Goal: Transaction & Acquisition: Purchase product/service

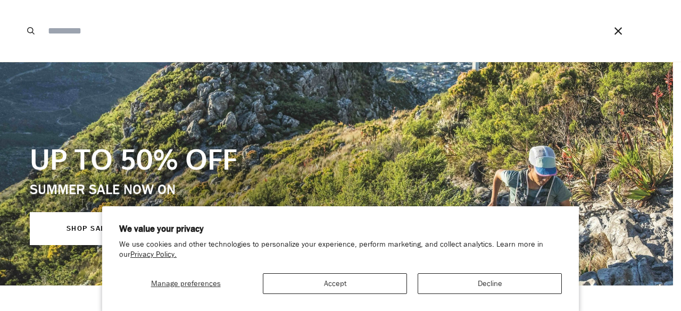
click at [390, 24] on input "Search our store" at bounding box center [312, 31] width 538 height 62
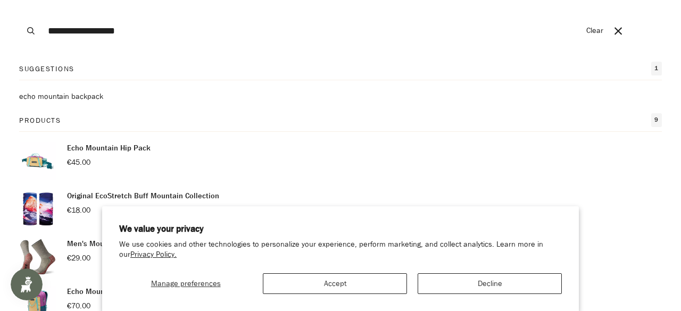
type input "**********"
click at [19, 0] on button "Search" at bounding box center [30, 31] width 23 height 62
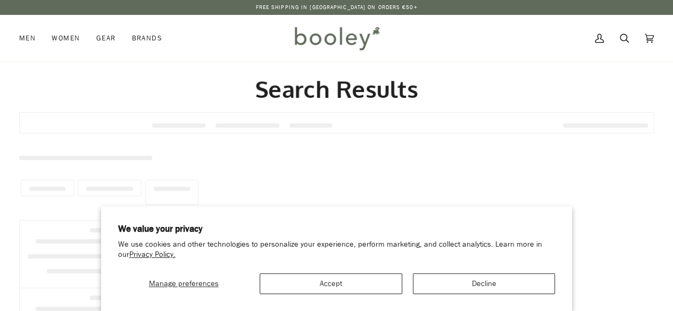
type input "**********"
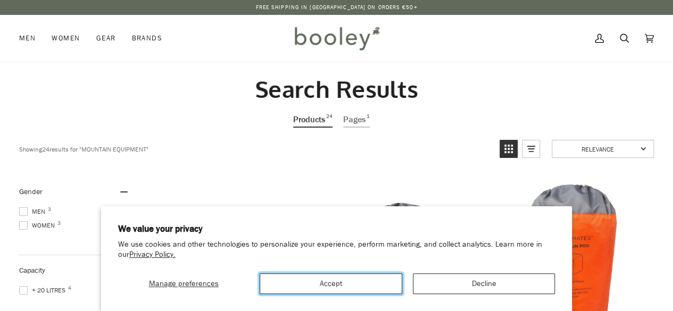
click at [346, 278] on button "Accept" at bounding box center [331, 283] width 142 height 21
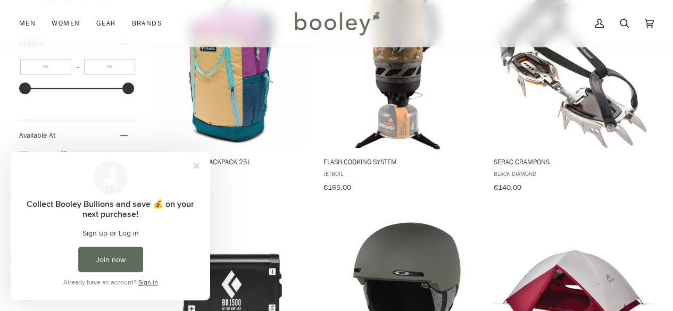
scroll to position [626, 0]
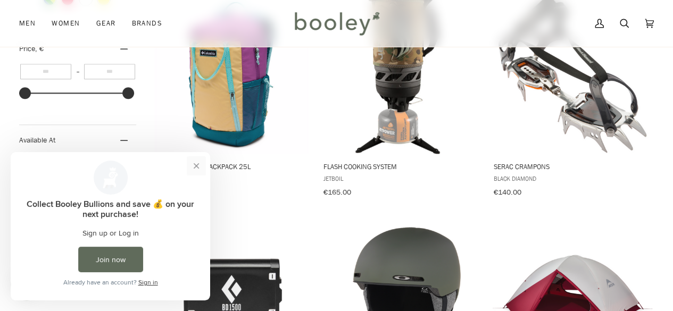
click at [199, 166] on button "Close prompt" at bounding box center [196, 165] width 19 height 19
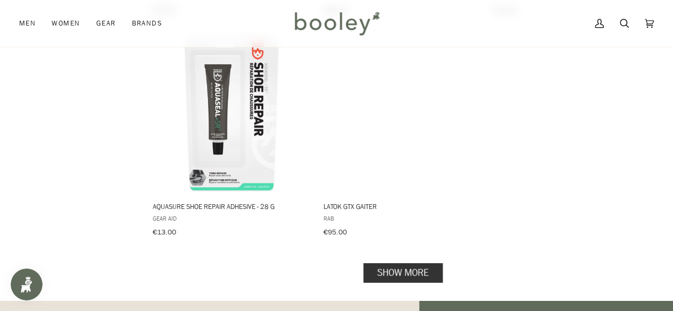
scroll to position [1463, 0]
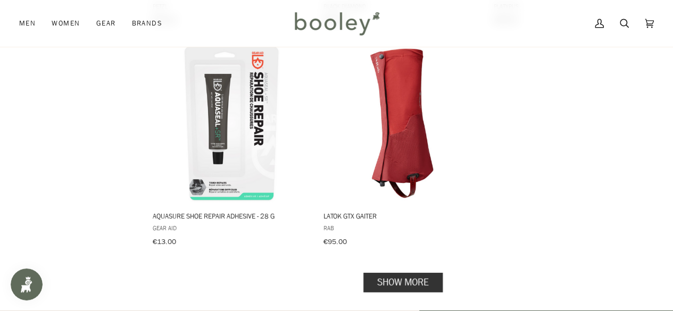
click at [385, 273] on link "Show more" at bounding box center [402, 283] width 79 height 20
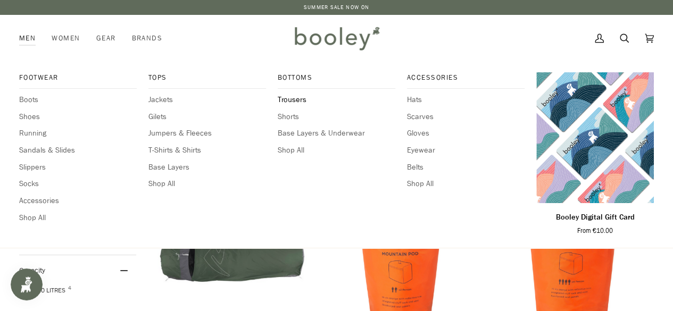
click at [302, 99] on span "Trousers" at bounding box center [337, 100] width 118 height 12
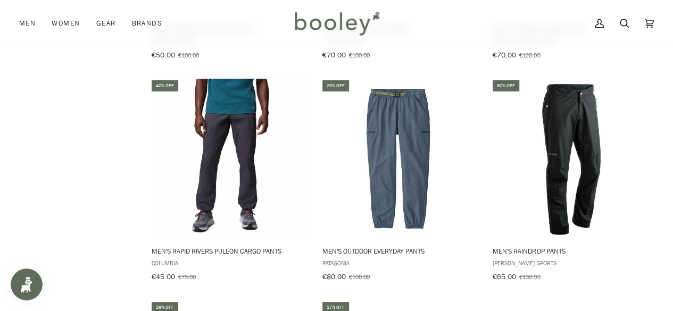
scroll to position [1233, 0]
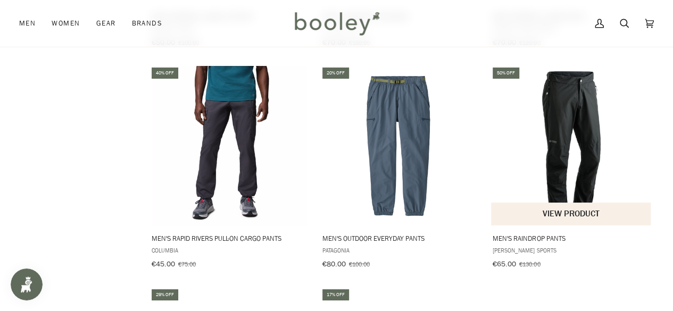
click at [646, 215] on button "View product" at bounding box center [570, 214] width 159 height 23
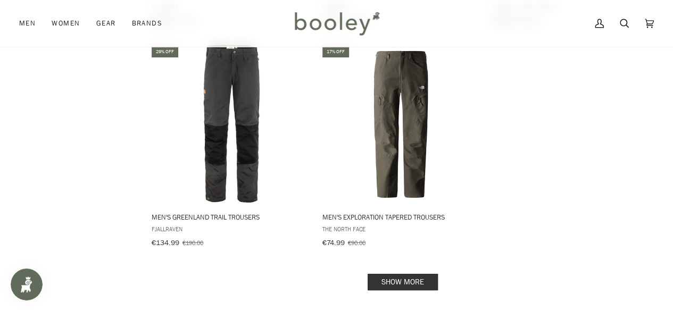
scroll to position [1493, 0]
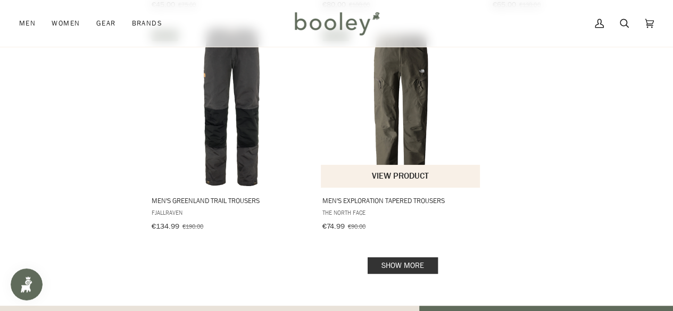
click at [403, 132] on img "Men's Exploration Tapered Trousers" at bounding box center [401, 108] width 160 height 160
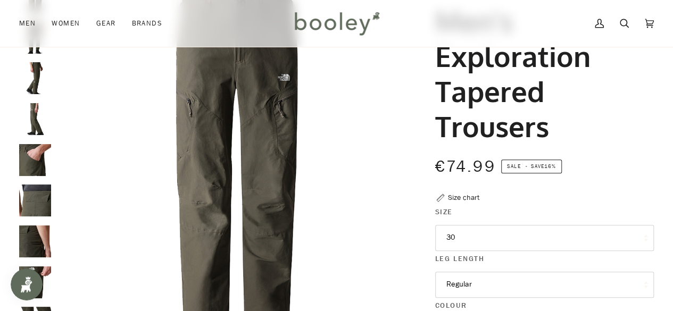
scroll to position [101, 0]
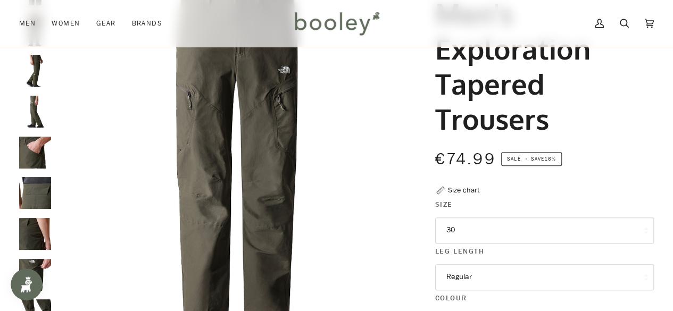
click at [34, 74] on img "The North Face Men's Exploration Regular Tapered Trousers New Taupe Green - Boo…" at bounding box center [35, 71] width 32 height 32
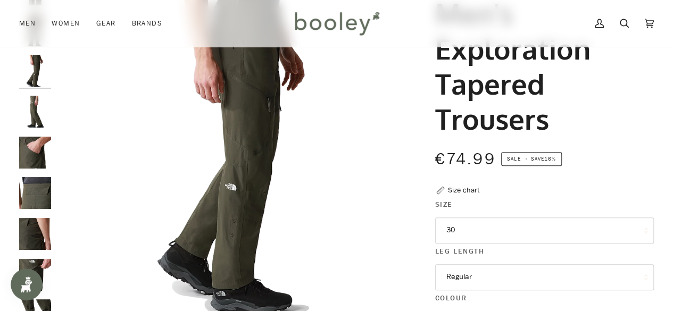
click at [33, 109] on img "The North Face Men's Exploration Regular Tapered Trousers New Taupe Green - Boo…" at bounding box center [35, 112] width 32 height 32
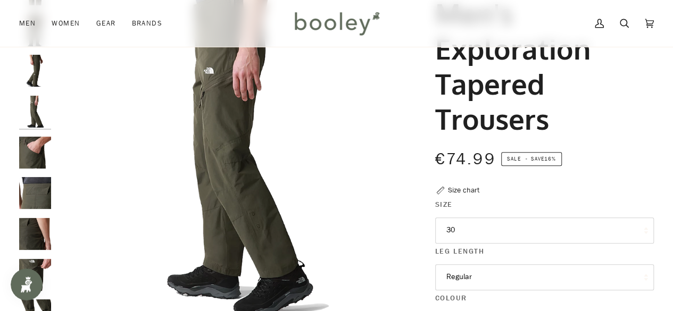
click at [32, 116] on img "The North Face Men's Exploration Regular Tapered Trousers New Taupe Green - Boo…" at bounding box center [35, 112] width 32 height 32
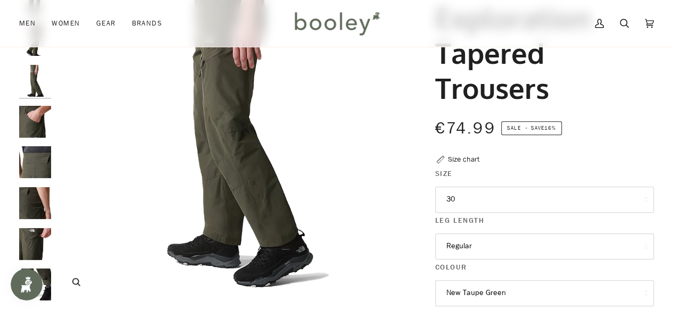
scroll to position [159, 0]
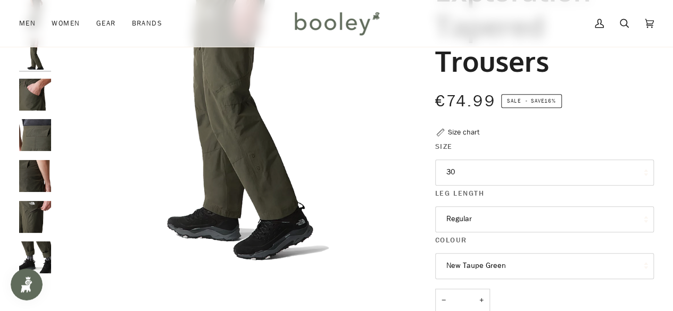
click at [32, 110] on img "The North Face Men's Exploration Regular Tapered Trousers New Taupe Green - Boo…" at bounding box center [35, 95] width 32 height 32
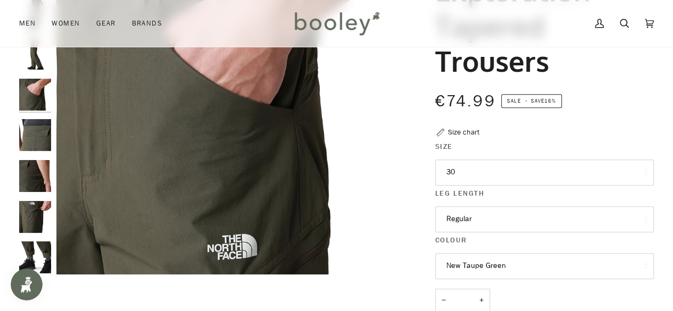
click at [33, 82] on img "The North Face Men's Exploration Regular Tapered Trousers New Taupe Green - Boo…" at bounding box center [35, 95] width 32 height 32
click at [32, 67] on img "The North Face Men's Exploration Regular Tapered Trousers New Taupe Green - Boo…" at bounding box center [35, 54] width 32 height 32
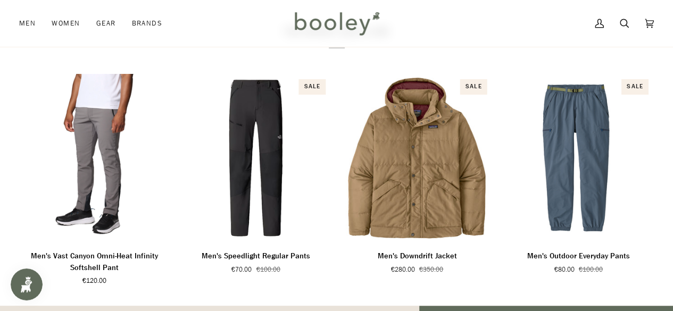
scroll to position [770, 0]
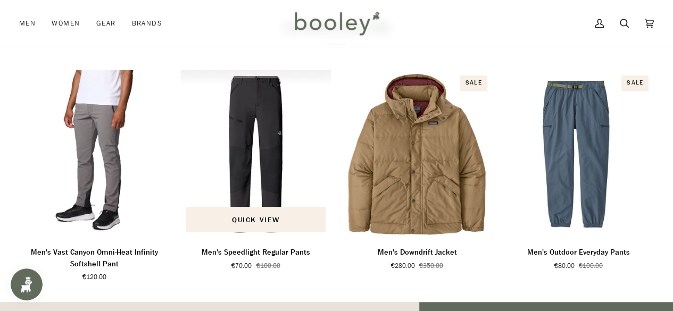
click at [212, 158] on img "Men's Speedlight Regular Pants" at bounding box center [255, 154] width 151 height 168
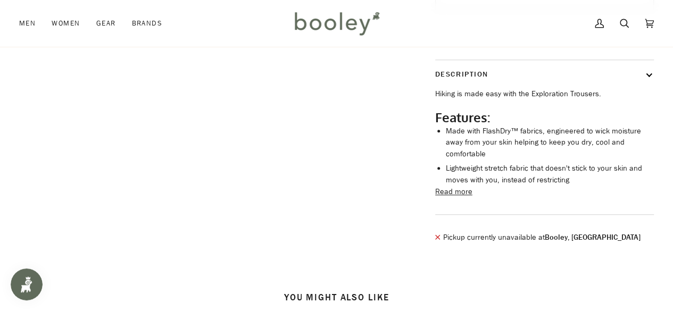
scroll to position [511, 0]
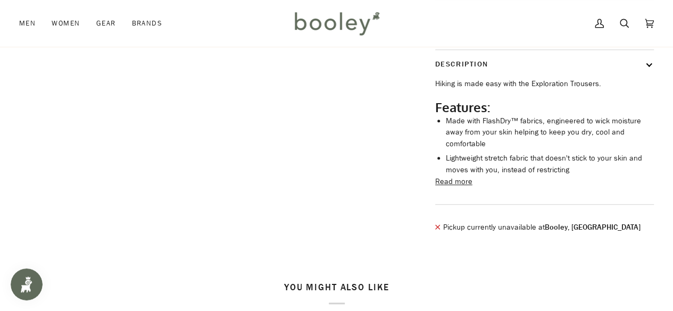
click at [465, 176] on li "Lightweight stretch fabric that doesn't stick to your skin and moves with you, …" at bounding box center [550, 164] width 208 height 23
click at [457, 188] on button "Read more" at bounding box center [453, 182] width 37 height 12
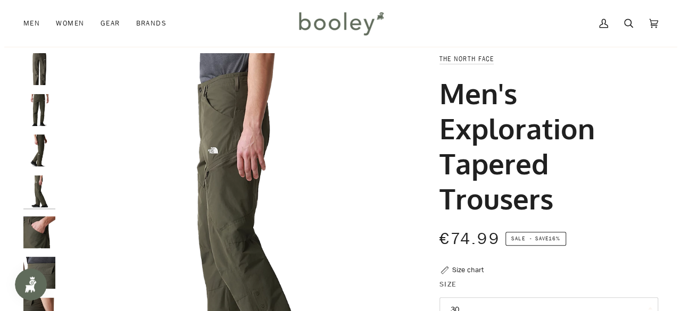
scroll to position [0, 0]
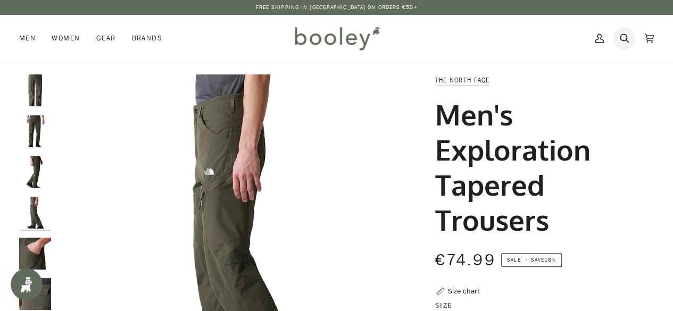
click at [621, 38] on icon at bounding box center [624, 38] width 9 height 16
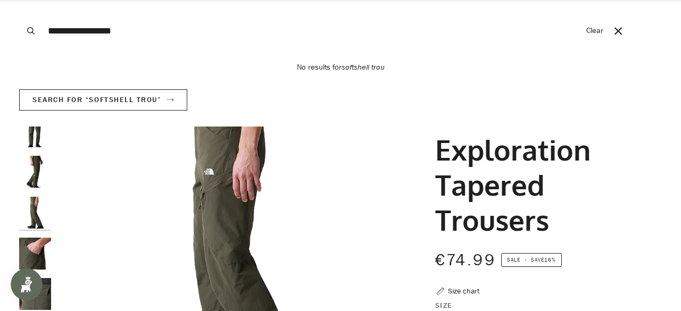
type input "**********"
click at [19, 0] on button "Search" at bounding box center [30, 31] width 23 height 62
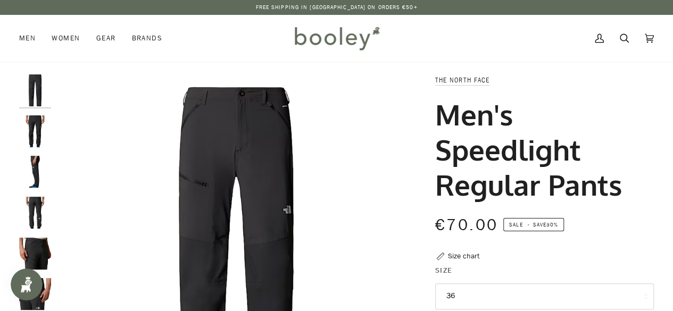
click at [36, 135] on img "The North Face Men's Speedlight Regular Pants Asphalt Grey - Booley Galway" at bounding box center [35, 131] width 32 height 32
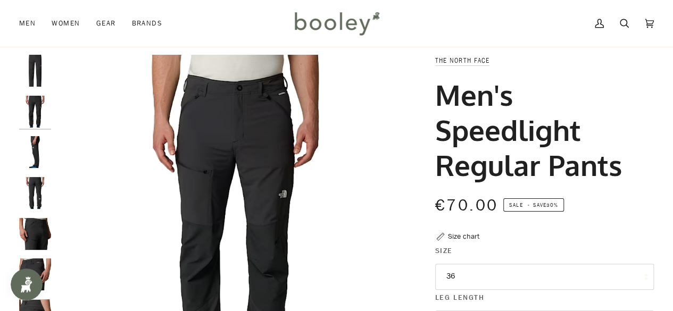
scroll to position [31, 0]
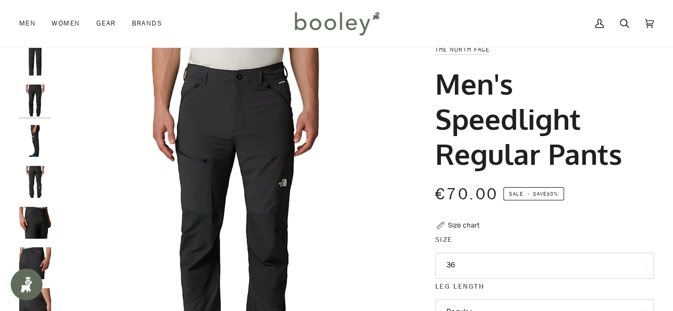
click at [28, 144] on img "The North Face Men's Speedlight Regular Pants Asphalt Grey - Booley Galway" at bounding box center [35, 141] width 32 height 32
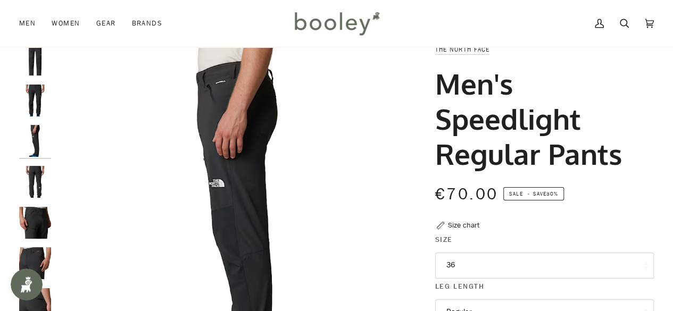
click at [34, 185] on img "The North Face Men's Speedlight Regular Pants Asphalt Grey - Booley Galway" at bounding box center [35, 182] width 32 height 32
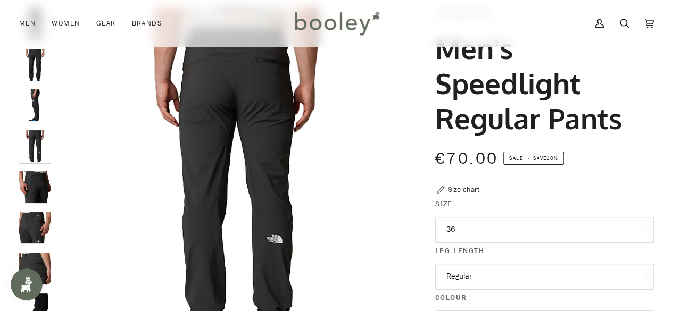
scroll to position [68, 0]
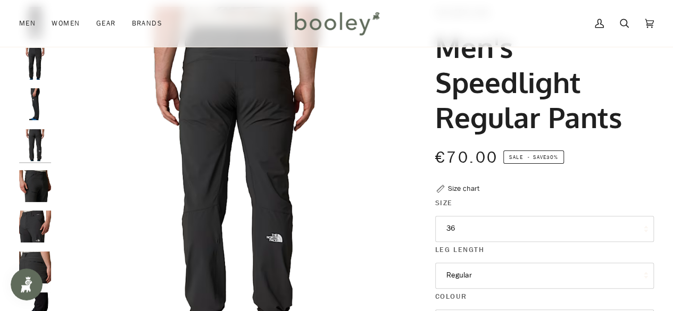
click at [38, 193] on img "The North Face Men's Speedlight Regular Pants Asphalt Grey - Booley Galway" at bounding box center [35, 186] width 32 height 32
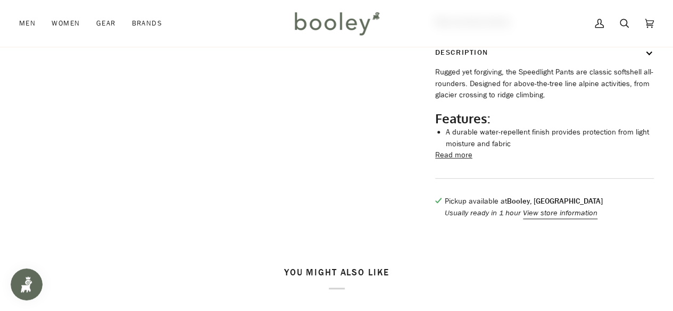
scroll to position [507, 0]
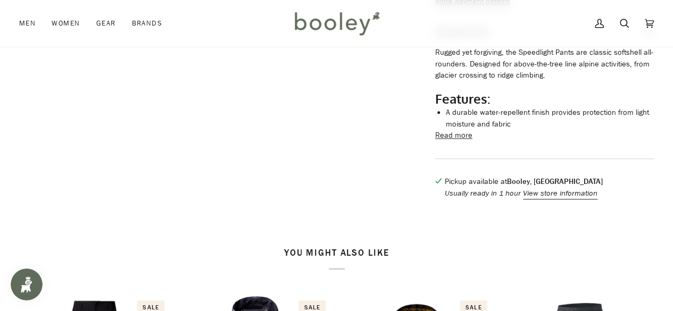
click at [457, 141] on button "Read more" at bounding box center [453, 136] width 37 height 12
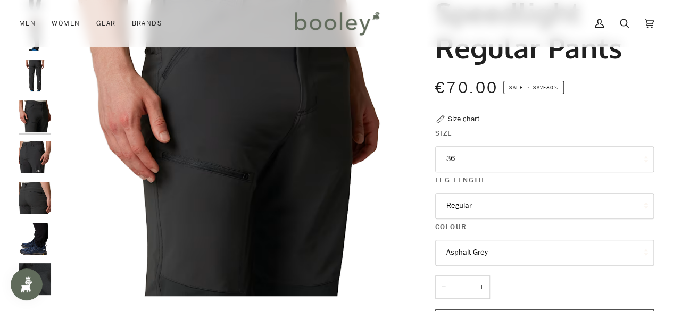
scroll to position [129, 0]
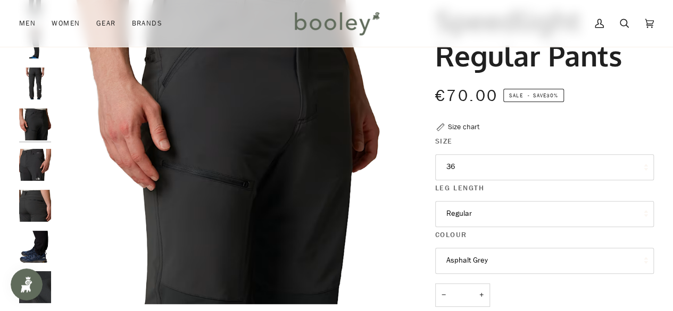
click at [36, 109] on img "The North Face Men's Speedlight Regular Pants Asphalt Grey - Booley Galway" at bounding box center [35, 125] width 32 height 32
click at [36, 168] on img "The North Face Men's Speedlight Regular Pants Asphalt Grey - Booley Galway" at bounding box center [35, 165] width 32 height 32
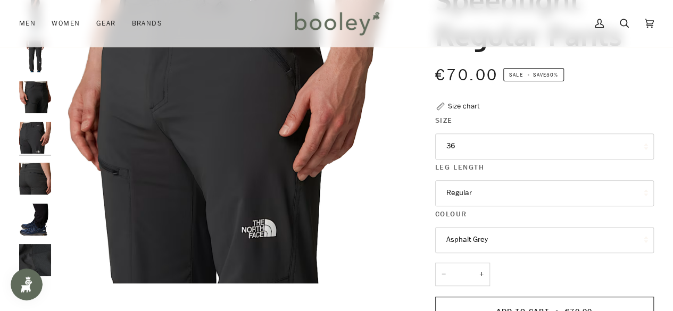
scroll to position [151, 0]
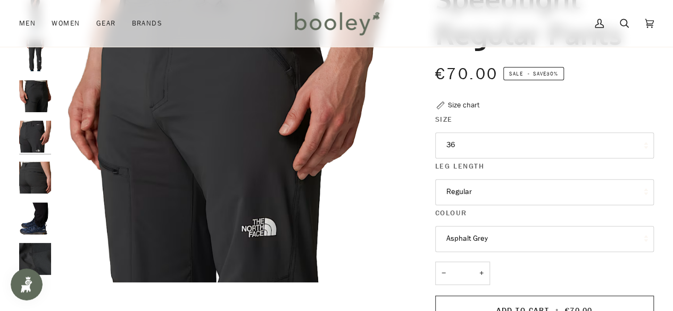
click at [639, 147] on button "36" at bounding box center [544, 145] width 219 height 26
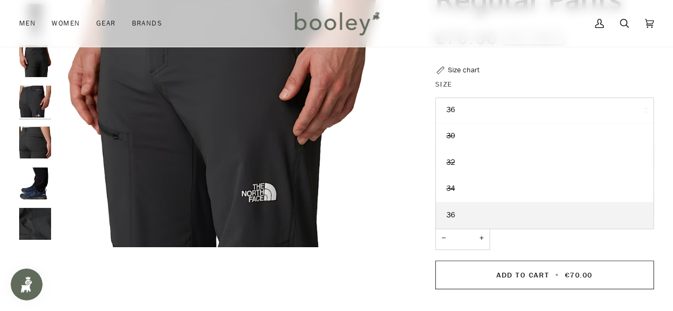
scroll to position [199, 0]
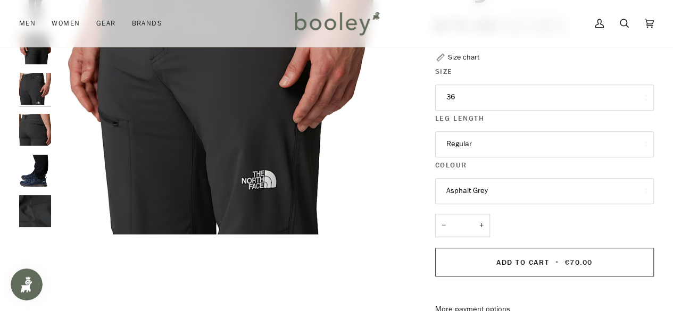
click at [503, 151] on button "Regular" at bounding box center [544, 144] width 219 height 26
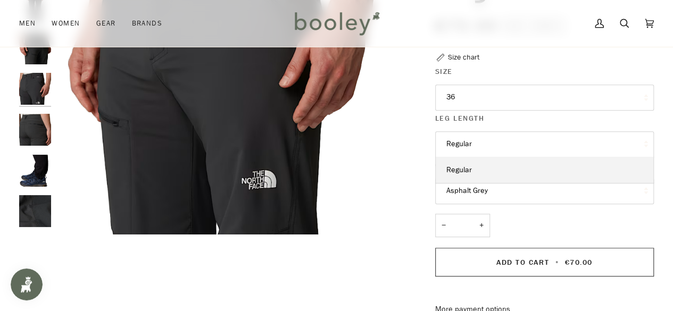
click at [520, 145] on button "Regular" at bounding box center [544, 144] width 219 height 26
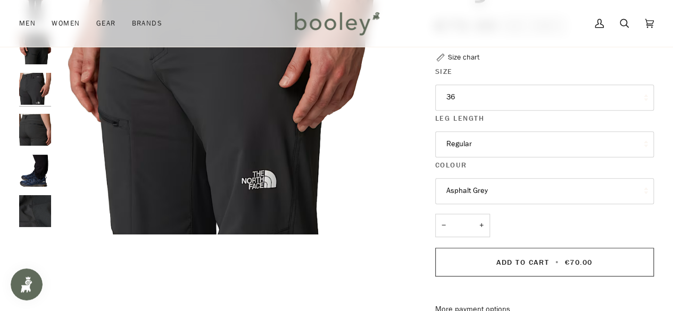
click at [484, 191] on button "Asphalt Grey" at bounding box center [544, 191] width 219 height 26
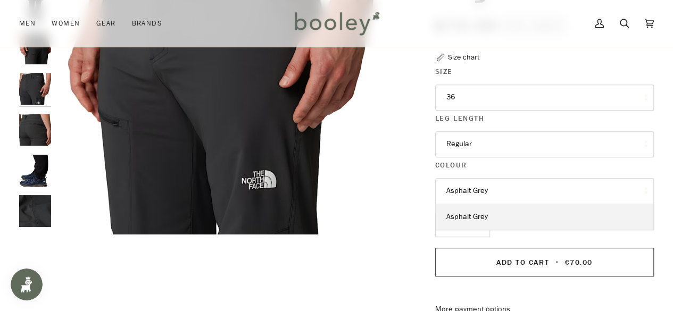
click at [551, 198] on button "Asphalt Grey" at bounding box center [544, 191] width 219 height 26
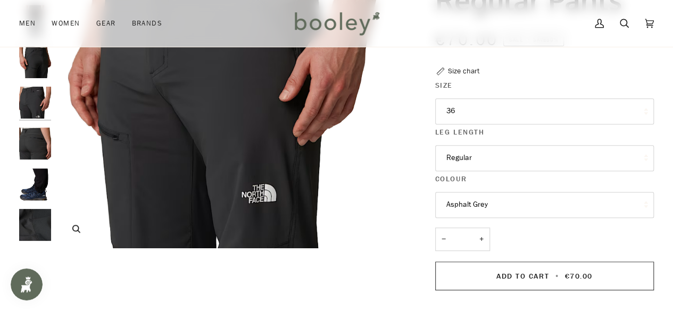
scroll to position [170, 0]
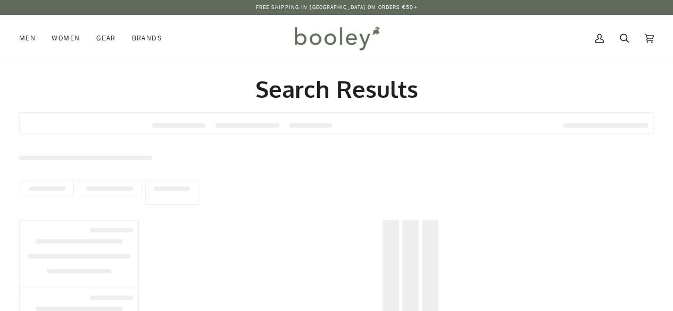
type input "**********"
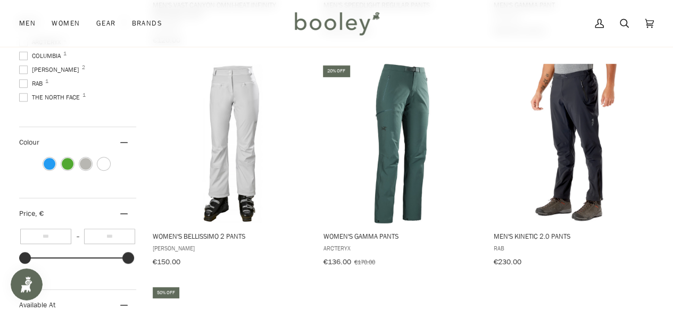
scroll to position [344, 0]
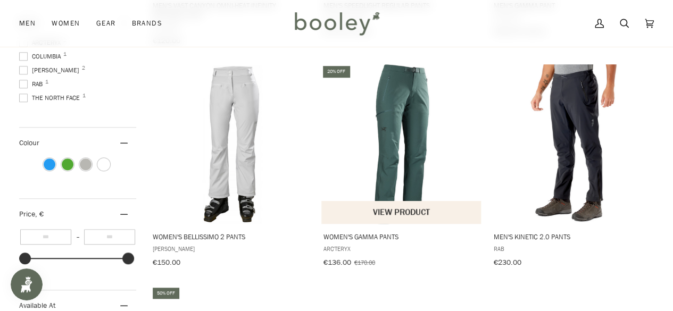
click at [378, 160] on img "Women's Gamma Pants" at bounding box center [402, 144] width 160 height 160
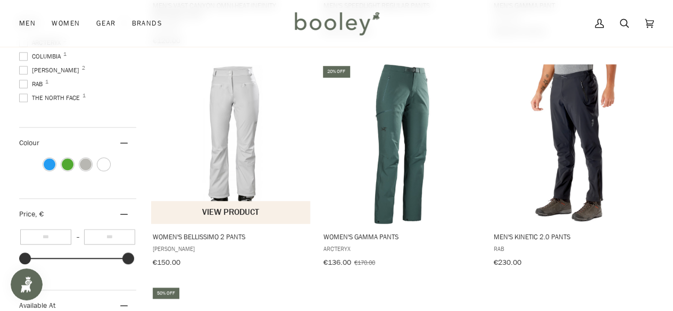
click at [295, 201] on button "View product" at bounding box center [230, 212] width 159 height 23
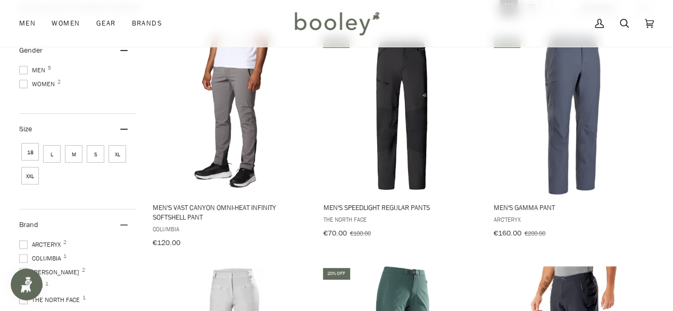
scroll to position [142, 0]
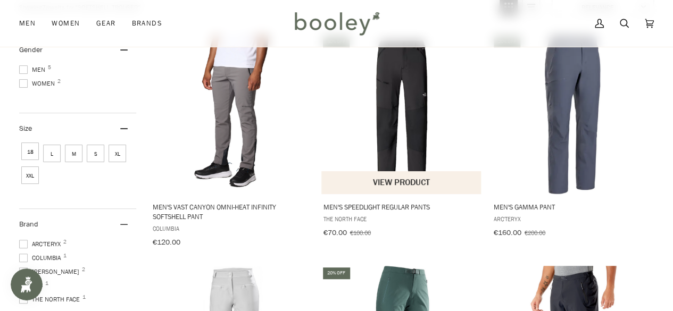
click at [437, 235] on div "€70.00 €100.00" at bounding box center [401, 232] width 157 height 11
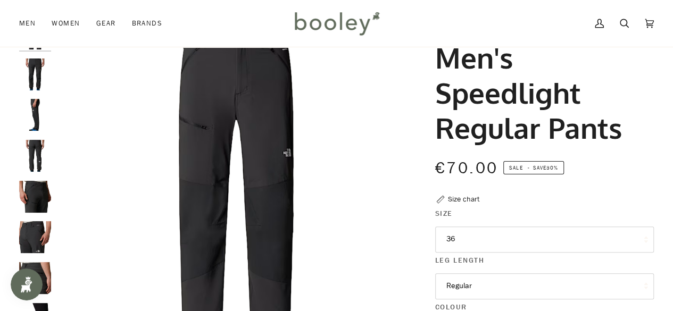
scroll to position [61, 0]
